Goal: Information Seeking & Learning: Learn about a topic

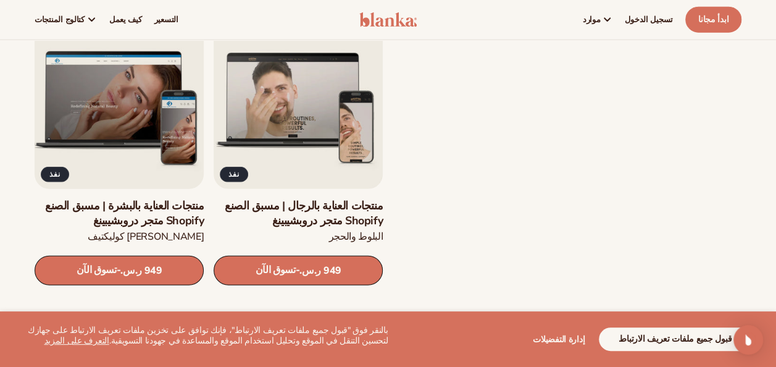
scroll to position [1577, 0]
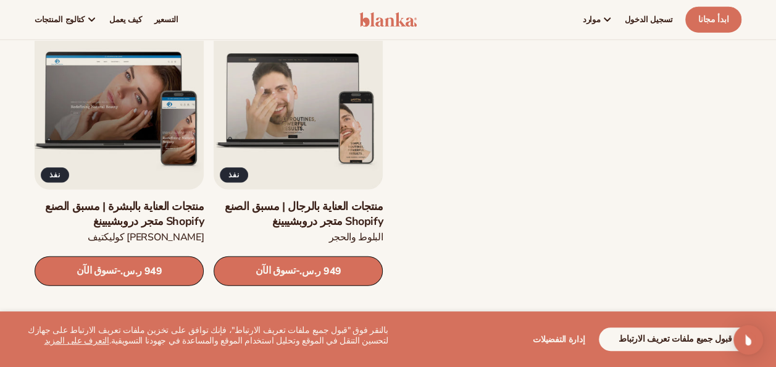
click at [146, 207] on link "منتجات العناية بالبشرة | مسبق الصنع Shopify متجر دروبشيبينغ" at bounding box center [119, 213] width 169 height 29
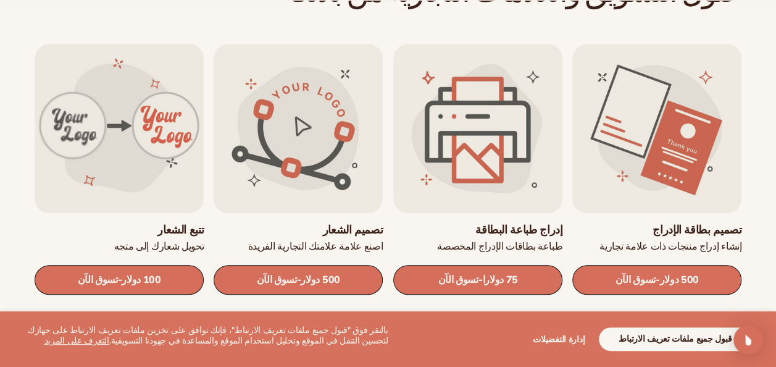
scroll to position [405, 0]
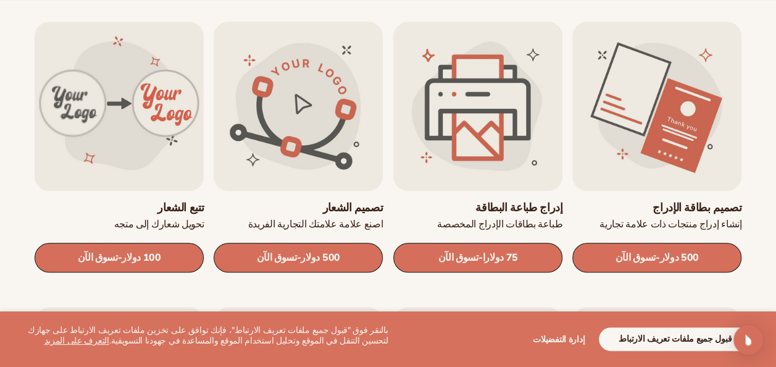
click at [330, 215] on link "تصميم الشعار" at bounding box center [298, 208] width 169 height 14
